Goal: Answer question/provide support

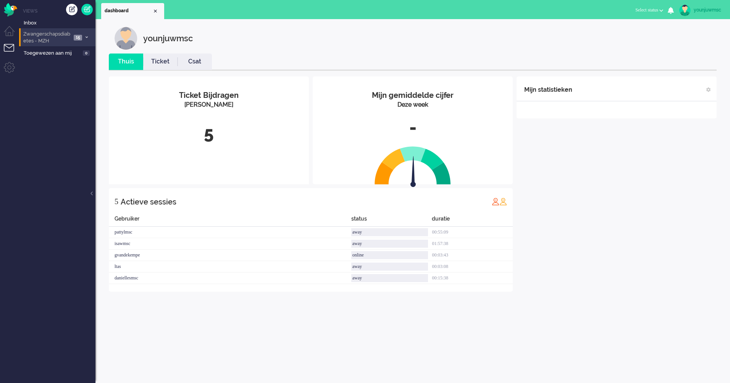
click at [53, 37] on span "Zwangerschapsdiabetes - MZH" at bounding box center [46, 38] width 49 height 14
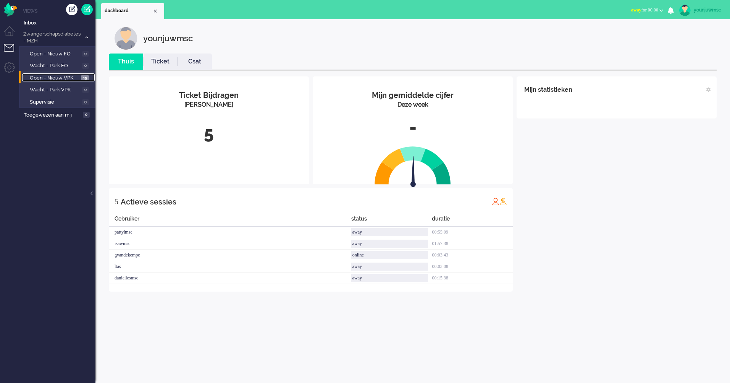
click at [45, 78] on span "Open - Nieuw VPK" at bounding box center [54, 77] width 49 height 7
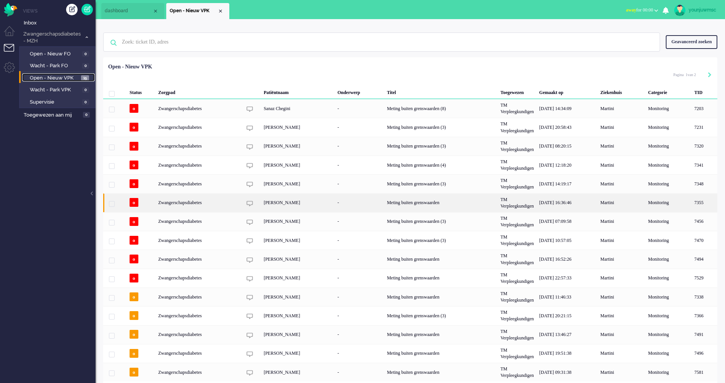
scroll to position [26, 0]
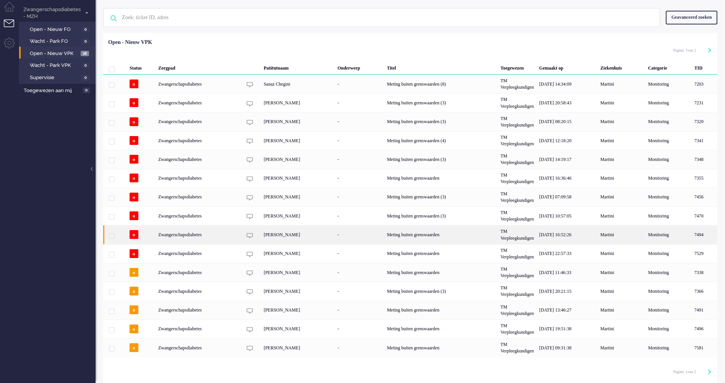
click at [280, 234] on div "[PERSON_NAME]" at bounding box center [298, 234] width 74 height 19
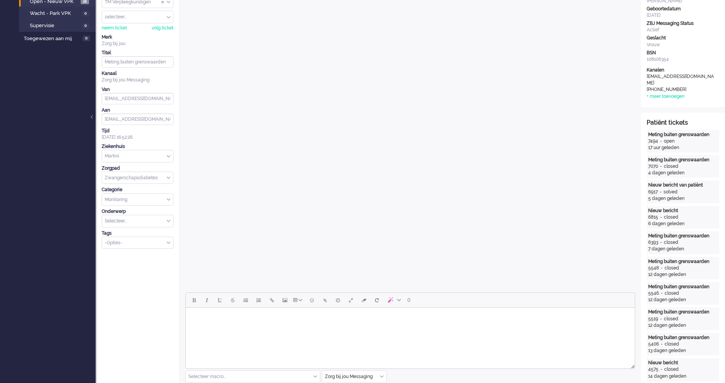
scroll to position [191, 0]
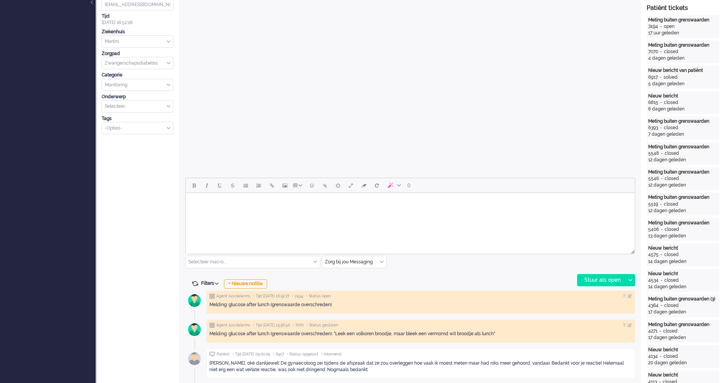
click at [266, 212] on html at bounding box center [410, 202] width 449 height 19
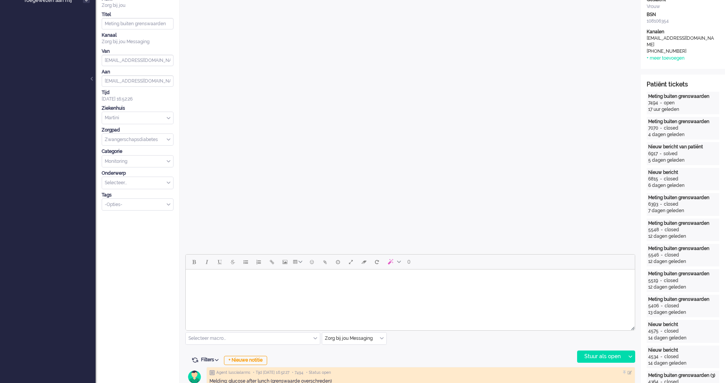
scroll to position [267, 0]
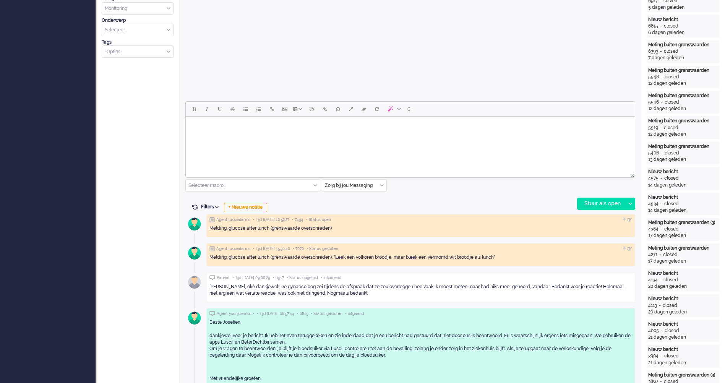
click at [238, 136] on html at bounding box center [410, 126] width 449 height 19
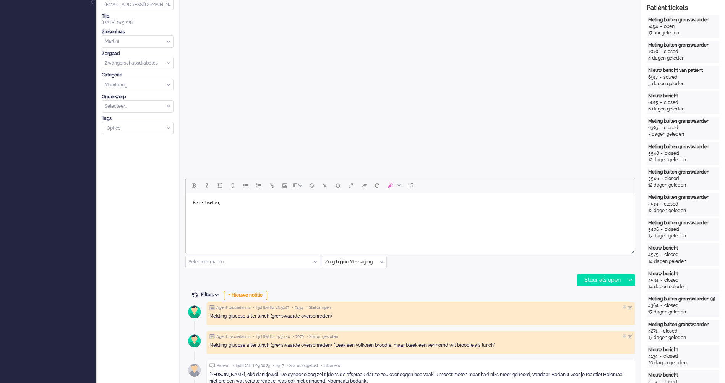
scroll to position [382, 0]
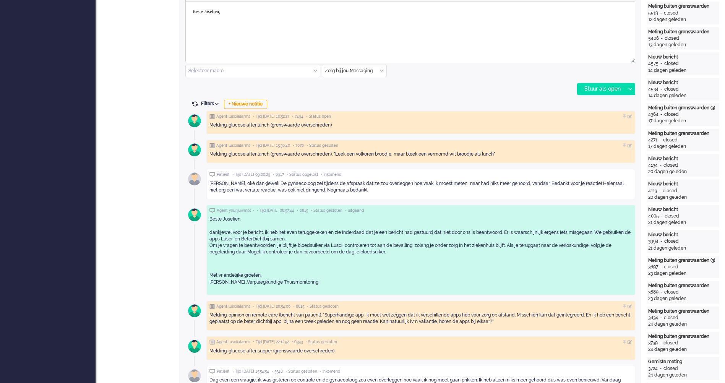
click at [297, 251] on p "Beste Josefien, dankjewel voor je bericht. Ik heb het even teruggekeken en zie …" at bounding box center [420, 239] width 423 height 46
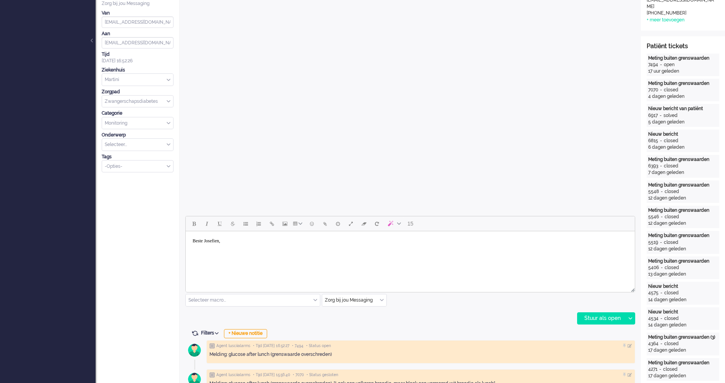
scroll to position [229, 0]
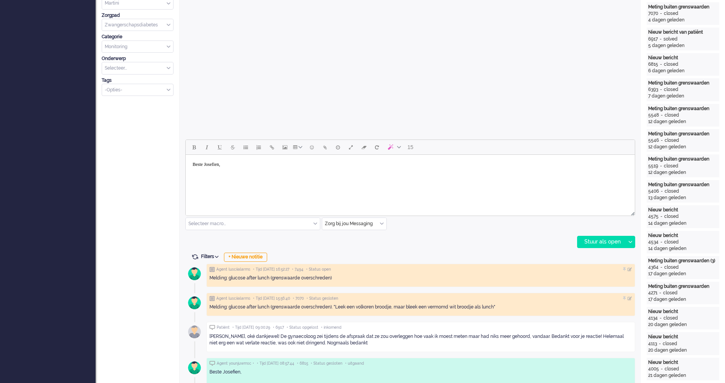
drag, startPoint x: 230, startPoint y: 211, endPoint x: 44, endPoint y: 42, distance: 251.8
click at [230, 211] on div at bounding box center [410, 212] width 449 height 7
click at [229, 180] on html "Beste Josefien," at bounding box center [410, 167] width 449 height 25
click at [248, 173] on body "Beste Josefien," at bounding box center [410, 167] width 443 height 19
click at [249, 170] on body "Beste Josefien," at bounding box center [410, 167] width 443 height 19
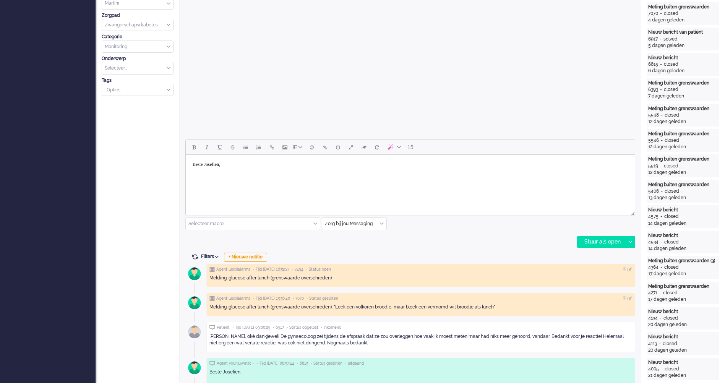
click at [245, 180] on html "Beste Josefien," at bounding box center [410, 167] width 449 height 25
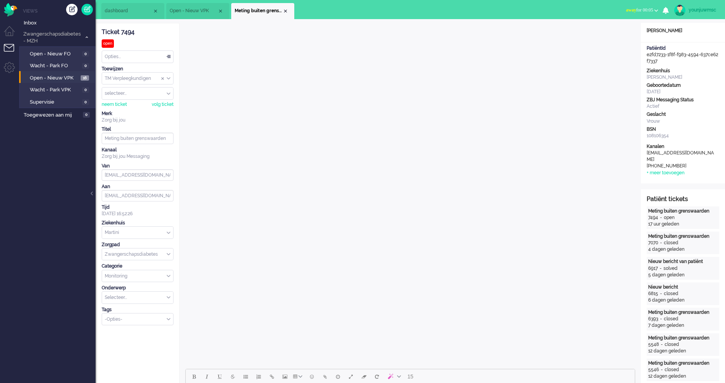
scroll to position [191, 0]
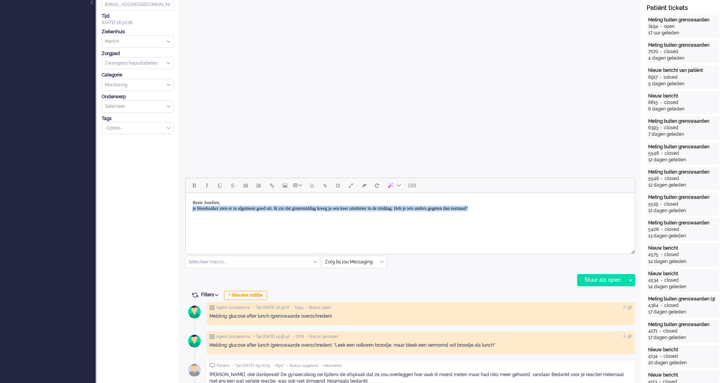
drag, startPoint x: 574, startPoint y: 211, endPoint x: 340, endPoint y: 405, distance: 304.5
click at [186, 207] on html "Beste Josefien, je bloedsuiker zien er in algemeen goed uit. Ik zie dat gisterm…" at bounding box center [410, 205] width 449 height 25
copy body "je bloedsuiker zien er in algemeen goed uit. Ik zie dat gistermiddag kreeg je e…"
click at [325, 218] on html "Beste Josefien, je bloedsuiker zien er in algemeen goed uit. Ik zie dat gisterm…" at bounding box center [410, 205] width 449 height 25
drag, startPoint x: 557, startPoint y: 204, endPoint x: 578, endPoint y: 225, distance: 30.0
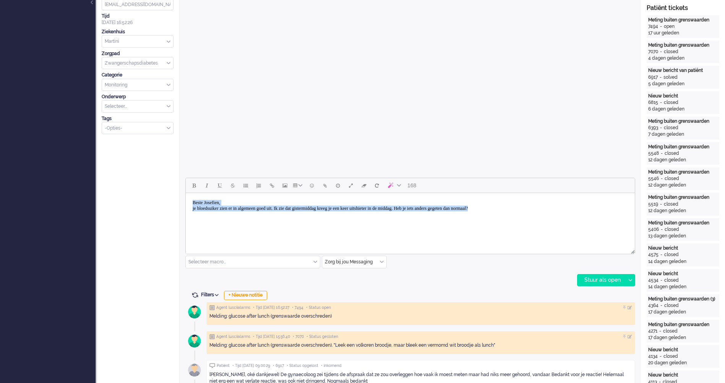
click at [581, 218] on html "Beste Josefien, je bloedsuiker zien er in algemeen goed uit. Ik zie dat gisterm…" at bounding box center [410, 205] width 449 height 25
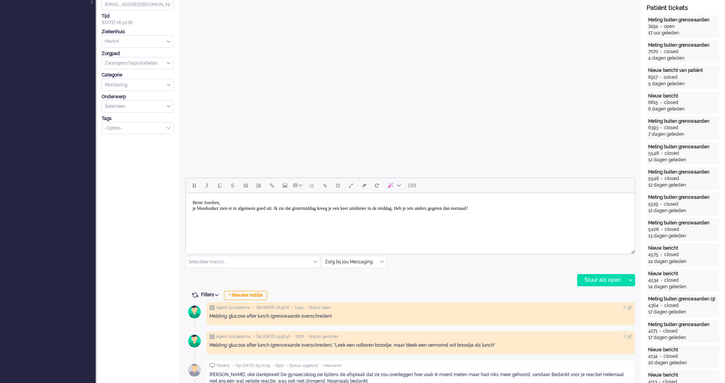
click at [578, 218] on html "Beste Josefien, je bloedsuiker zien er in algemeen goed uit. Ik zie dat gisterm…" at bounding box center [410, 205] width 449 height 25
drag, startPoint x: 537, startPoint y: 214, endPoint x: 190, endPoint y: 226, distance: 347.5
click at [190, 218] on html "Beste Josefien, je bloedsuiker zien er in algemeen goed uit. Ik zie dat gisterm…" at bounding box center [410, 205] width 449 height 25
drag, startPoint x: 568, startPoint y: 216, endPoint x: 560, endPoint y: 217, distance: 8.9
click at [568, 216] on html "Beste Josefien, Je bloedsuiker ziet er over het algemeen goed uit. Ik zie dat j…" at bounding box center [410, 205] width 449 height 25
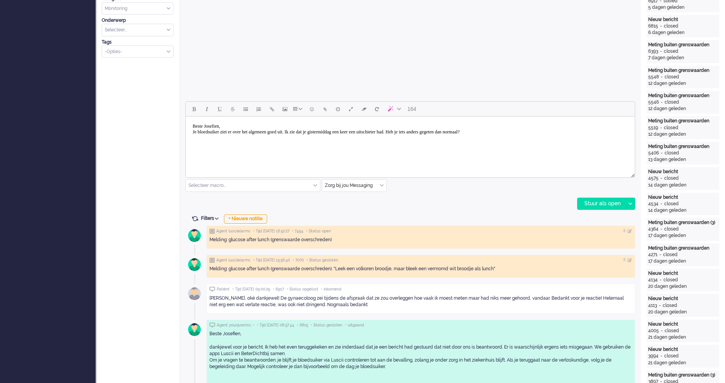
scroll to position [344, 0]
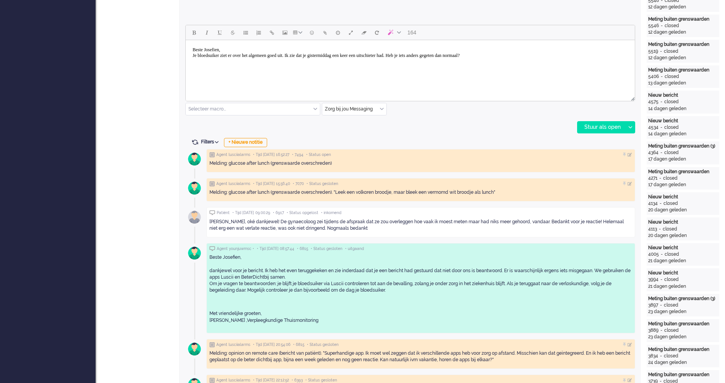
drag, startPoint x: 337, startPoint y: 322, endPoint x: 205, endPoint y: 316, distance: 131.6
copy p "Met vriendelijke groeten, [PERSON_NAME] ,Verpleegkundige Thuismonitoring"
click at [517, 65] on html "Beste Josefien, Je bloedsuiker ziet er over het algemeen goed uit. Ik zie dat j…" at bounding box center [410, 52] width 449 height 25
drag, startPoint x: 542, startPoint y: 66, endPoint x: 553, endPoint y: 57, distance: 14.7
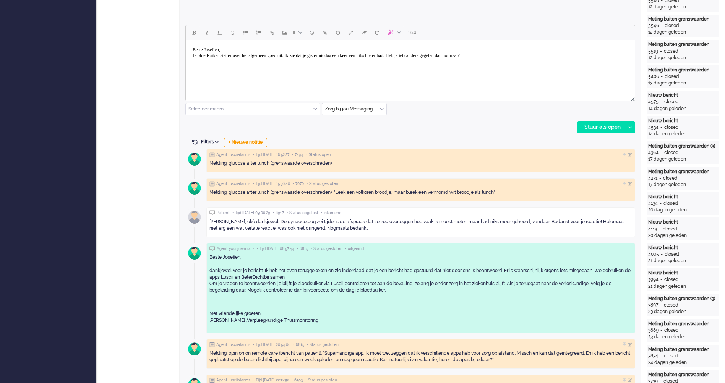
click at [546, 63] on html "Beste Josefien, Je bloedsuiker ziet er over het algemeen goed uit. Ik zie dat j…" at bounding box center [410, 52] width 449 height 25
click at [553, 57] on body "Beste Josefien, Je bloedsuiker ziet er over het algemeen goed uit. Ik zie dat j…" at bounding box center [410, 52] width 443 height 19
click at [629, 128] on icon at bounding box center [630, 127] width 4 height 2
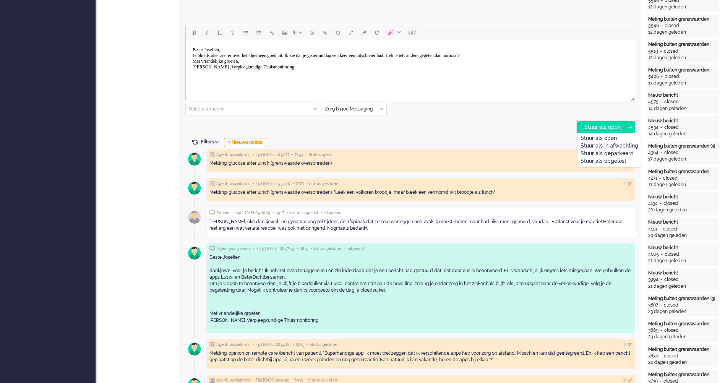
click at [606, 126] on div "Stuur als open" at bounding box center [601, 126] width 48 height 11
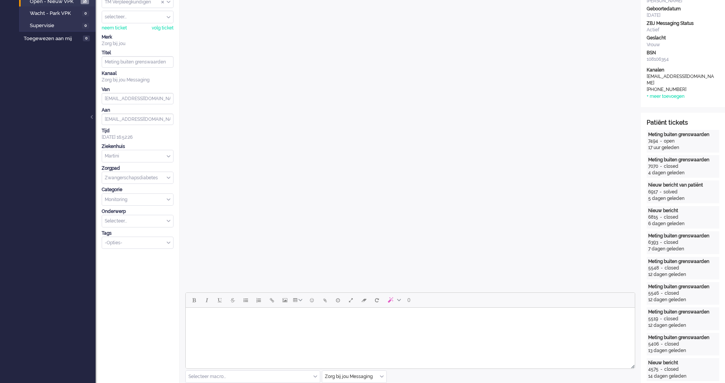
scroll to position [0, 0]
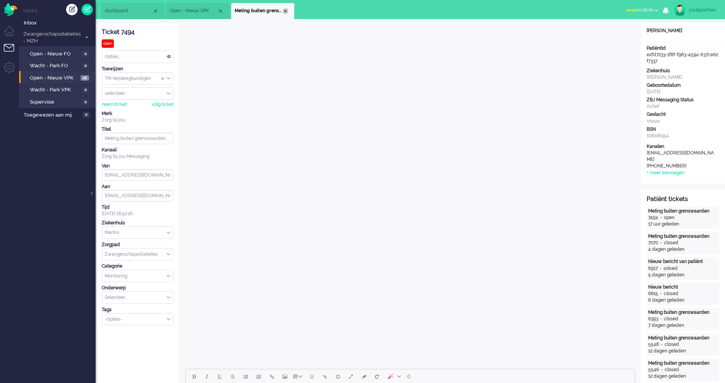
click at [286, 8] on div "Close tab" at bounding box center [285, 11] width 6 height 6
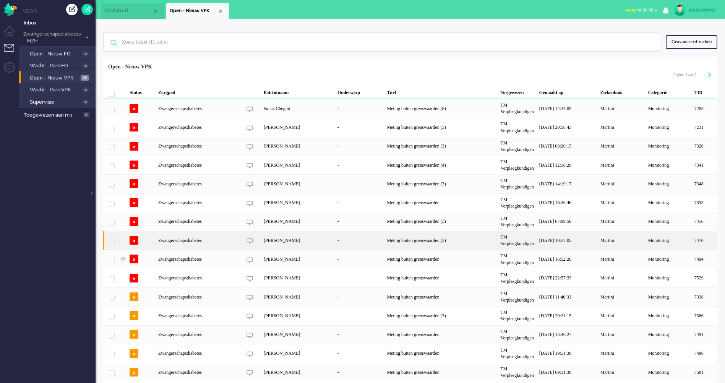
click at [284, 238] on div "[PERSON_NAME]" at bounding box center [298, 240] width 74 height 19
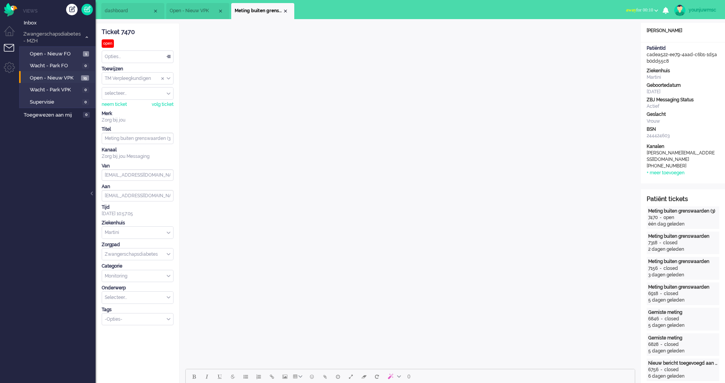
click at [284, 11] on div "Close tab" at bounding box center [285, 11] width 6 height 6
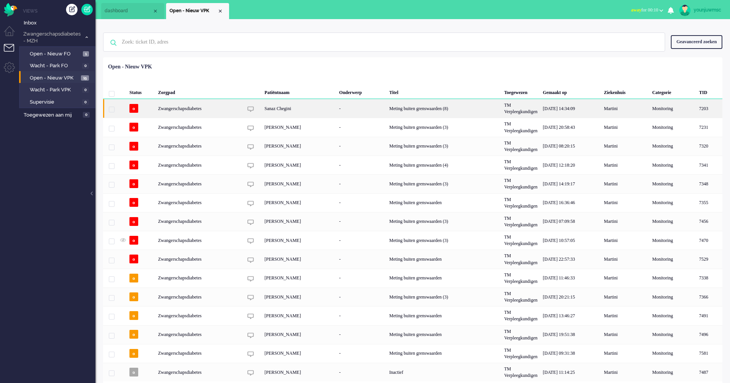
click at [315, 104] on div "Sanaz Chegini" at bounding box center [299, 108] width 75 height 19
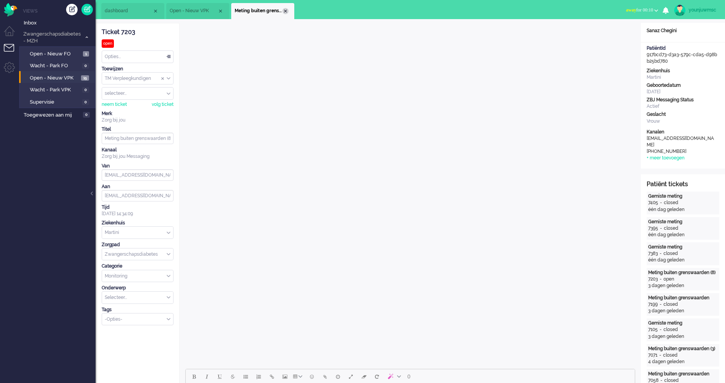
click at [285, 11] on div "Close tab" at bounding box center [285, 11] width 6 height 6
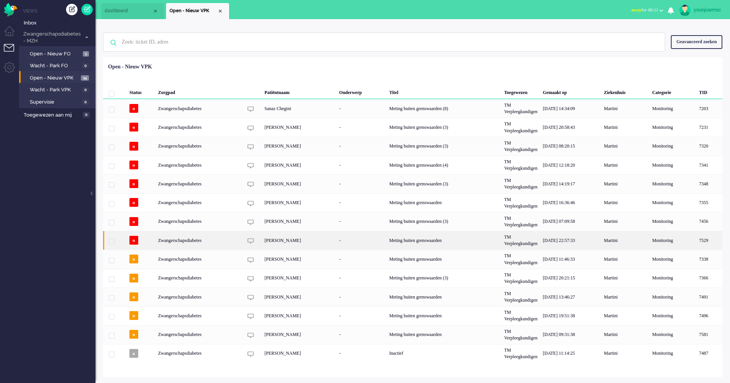
click at [279, 242] on div "[PERSON_NAME]" at bounding box center [299, 240] width 75 height 19
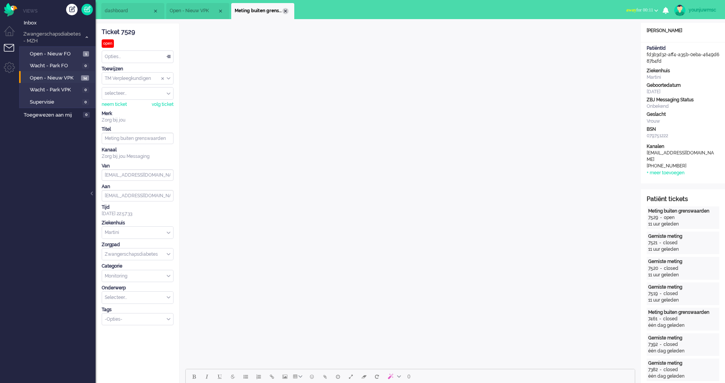
click at [287, 10] on div "Close tab" at bounding box center [285, 11] width 6 height 6
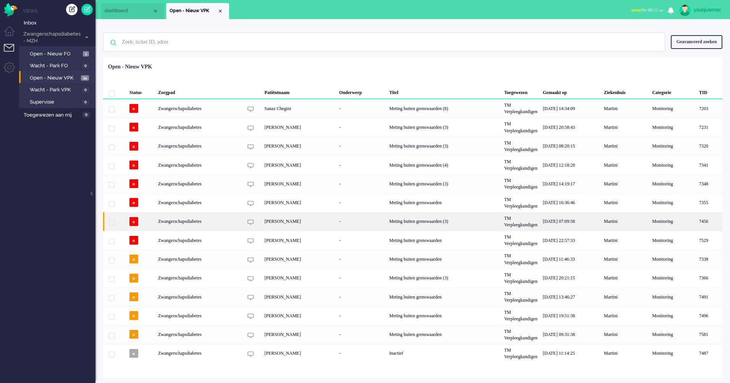
click at [271, 223] on div "[PERSON_NAME]" at bounding box center [299, 221] width 75 height 19
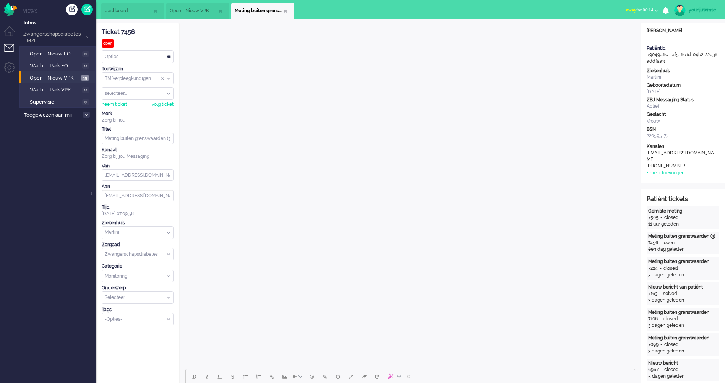
click at [140, 55] on div "Opties..." at bounding box center [137, 57] width 71 height 12
click at [131, 112] on li "Opgelost" at bounding box center [137, 110] width 71 height 11
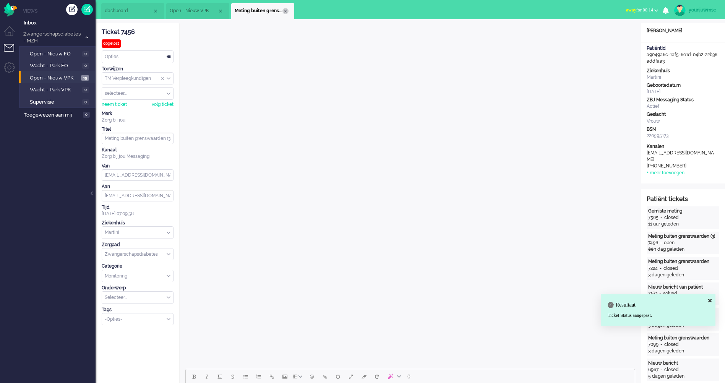
click at [283, 10] on div "Close tab" at bounding box center [285, 11] width 6 height 6
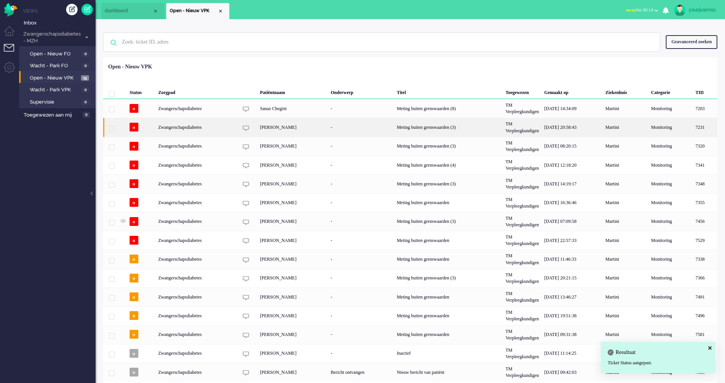
click at [290, 125] on div "[PERSON_NAME]" at bounding box center [292, 127] width 71 height 19
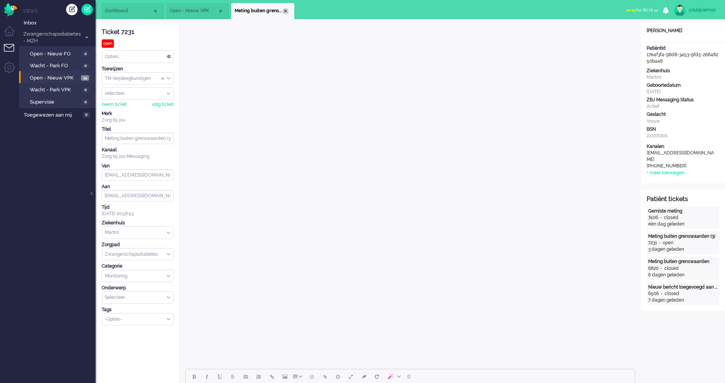
click at [286, 11] on div "Close tab" at bounding box center [285, 11] width 6 height 6
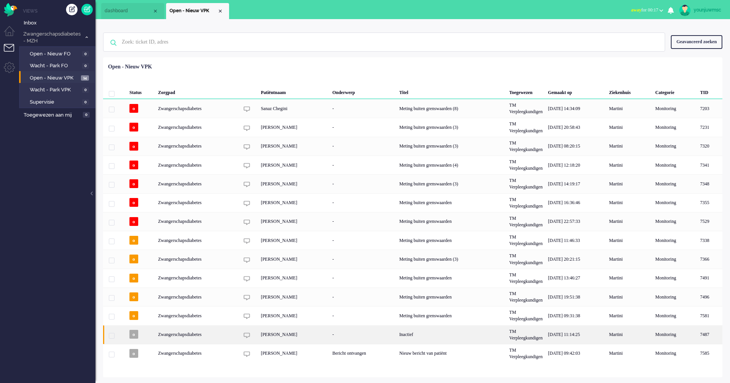
click at [330, 336] on div "[PERSON_NAME]" at bounding box center [293, 334] width 71 height 19
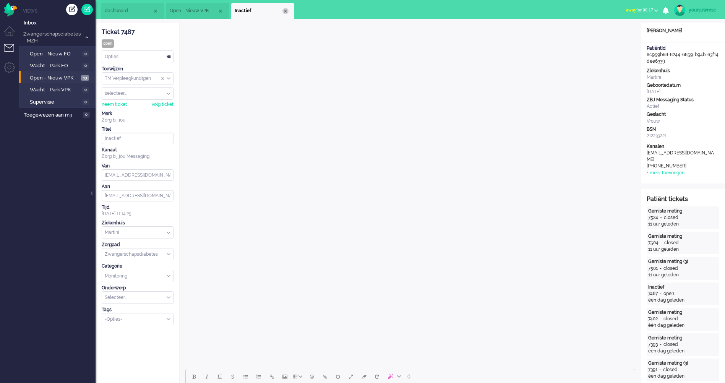
click at [287, 13] on div "Close tab" at bounding box center [285, 11] width 6 height 6
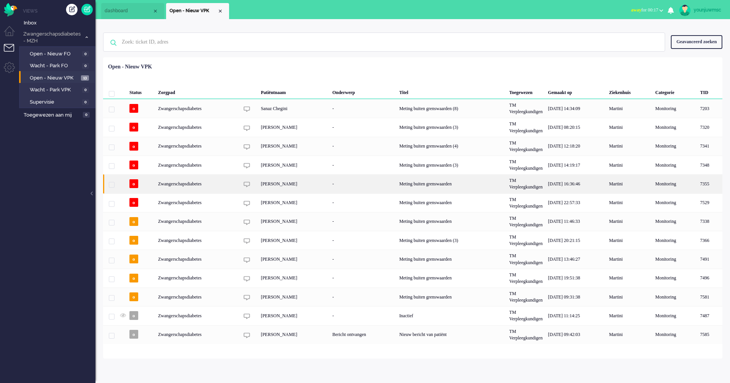
click at [266, 184] on div "[PERSON_NAME]" at bounding box center [293, 183] width 71 height 19
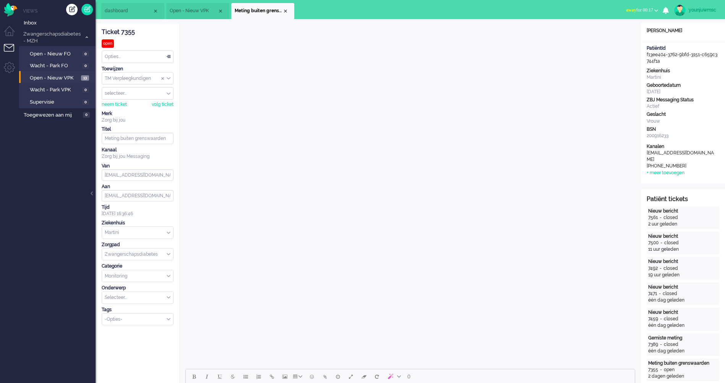
click at [290, 13] on li "Meting buiten grenswaarden" at bounding box center [262, 11] width 63 height 16
click at [284, 11] on div "Close tab" at bounding box center [285, 11] width 6 height 6
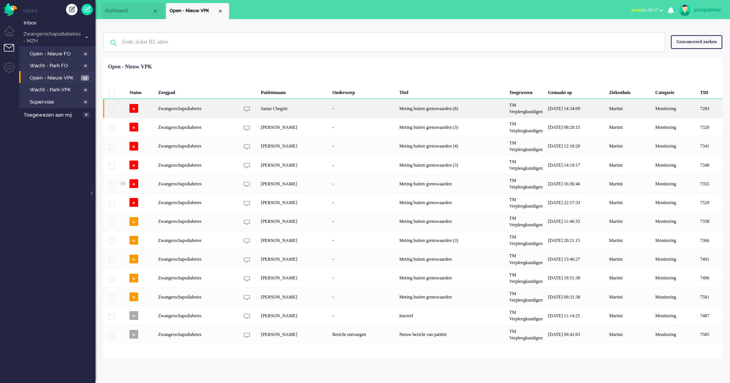
click at [282, 107] on div "Sanaz Chegini" at bounding box center [293, 108] width 71 height 19
